Goal: Use online tool/utility: Utilize a website feature to perform a specific function

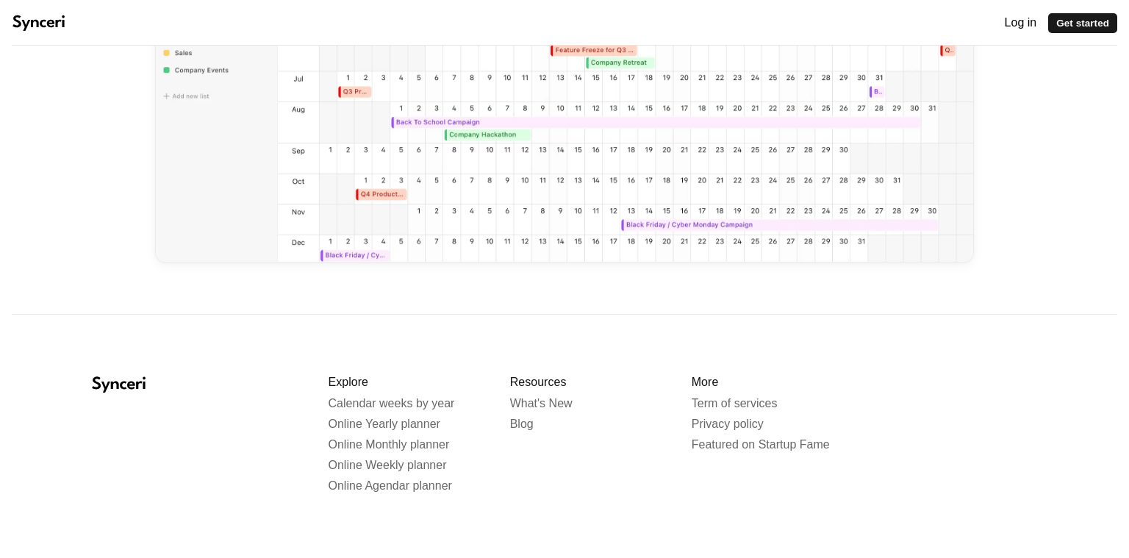
scroll to position [382, 0]
click at [423, 436] on span "Online Monthly planner" at bounding box center [389, 442] width 121 height 12
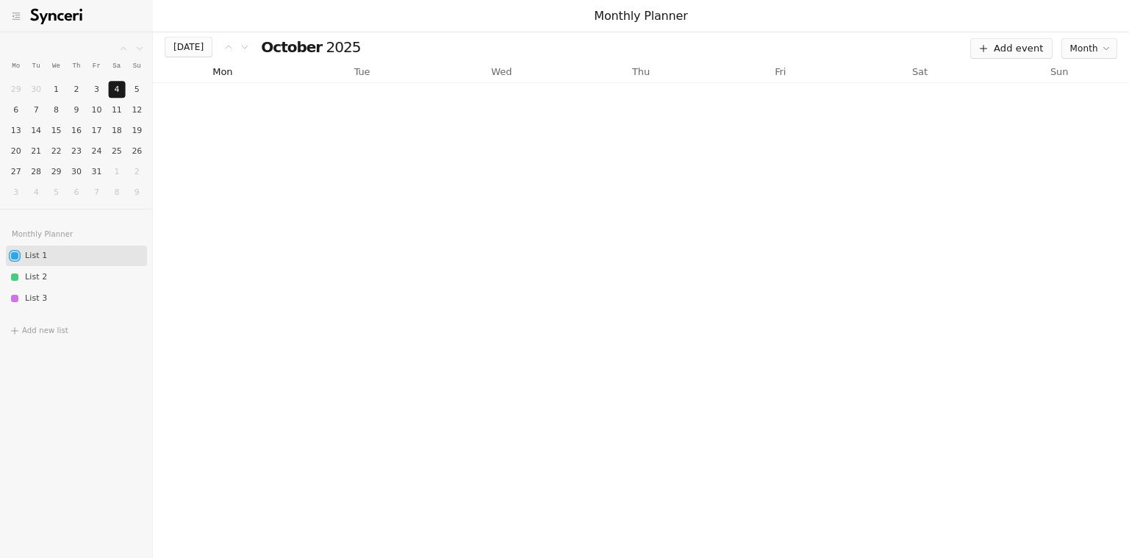
scroll to position [23673, 0]
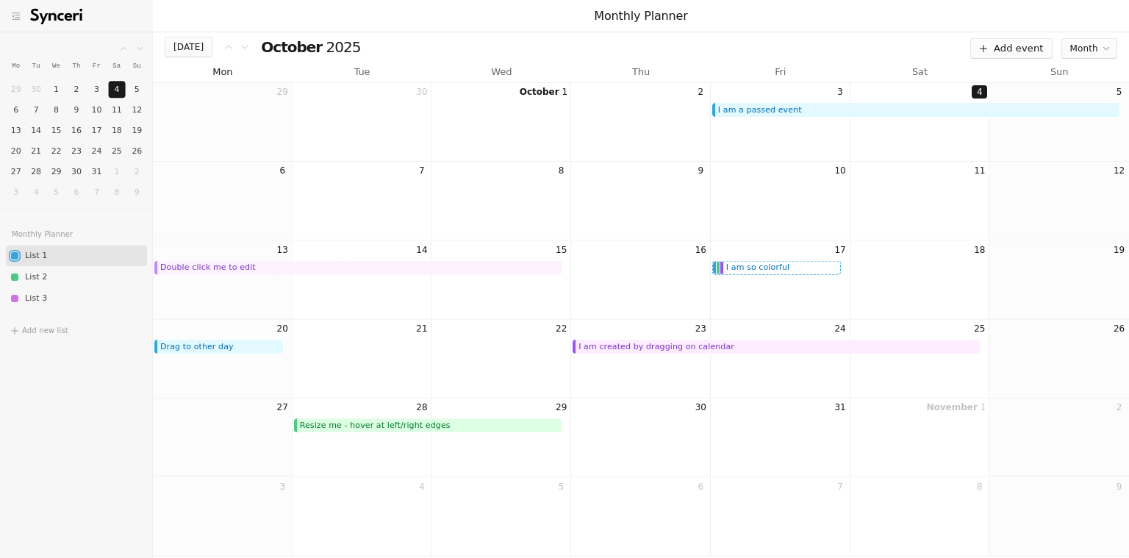
click at [328, 268] on div "Double click me to edit" at bounding box center [359, 267] width 398 height 13
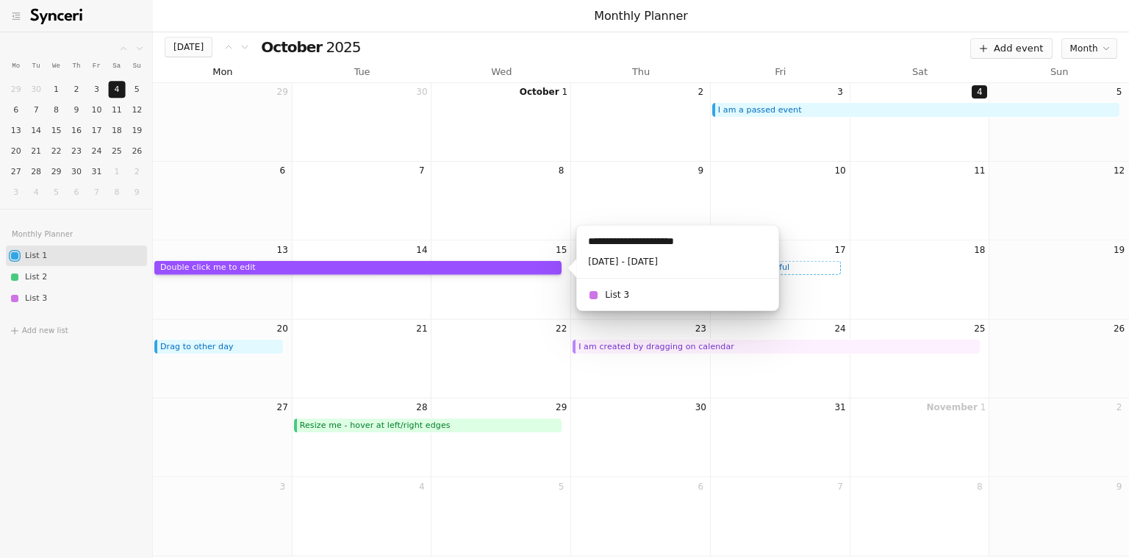
click at [644, 343] on div "I am created by dragging on calendar" at bounding box center [778, 346] width 398 height 13
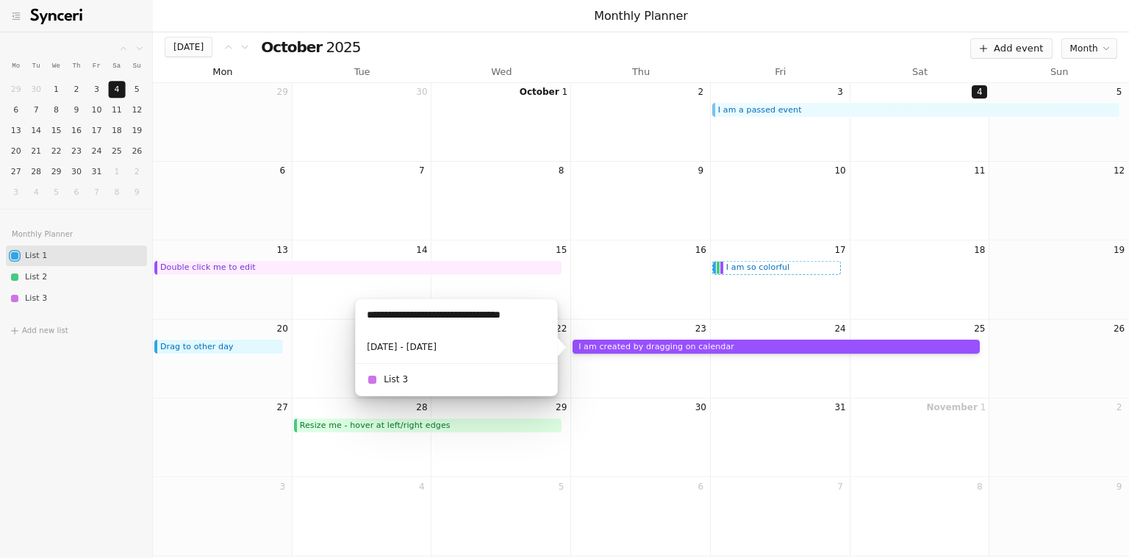
click at [742, 105] on div "I am a passed event" at bounding box center [917, 109] width 398 height 13
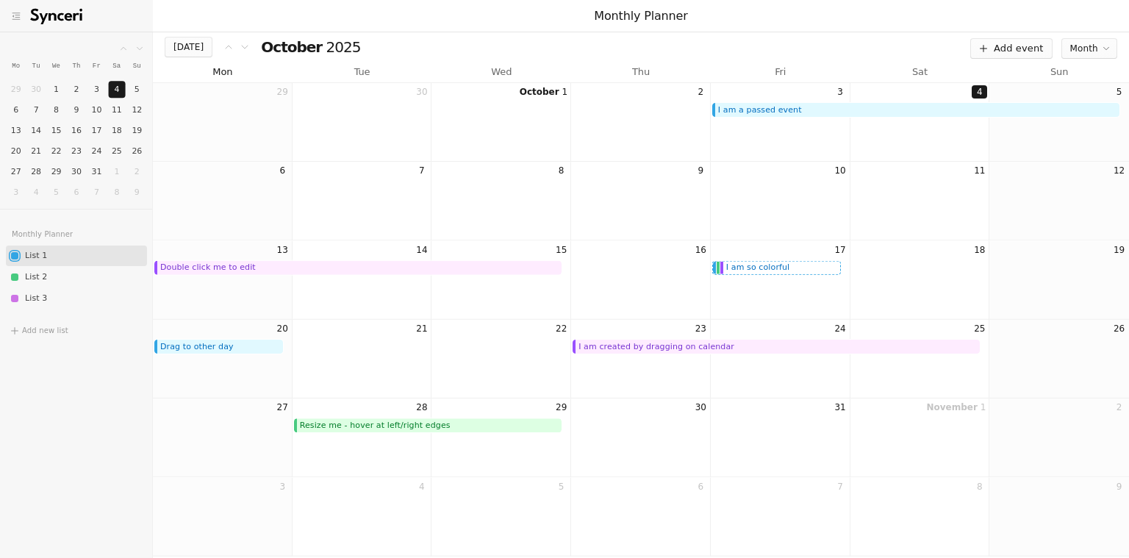
click at [335, 170] on div "7" at bounding box center [363, 201] width 140 height 79
